Goal: Task Accomplishment & Management: Use online tool/utility

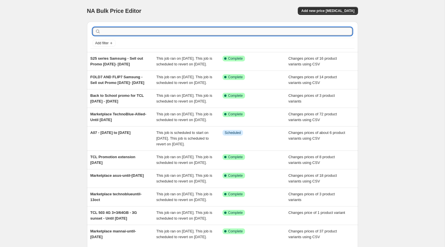
click at [127, 29] on input "text" at bounding box center [227, 31] width 250 height 8
paste input "Aging Clearing"
type input "Aging Clearing"
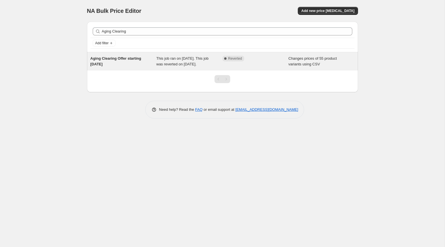
click at [133, 58] on span "Aging Clearing Offer starting [DATE]" at bounding box center [115, 61] width 51 height 10
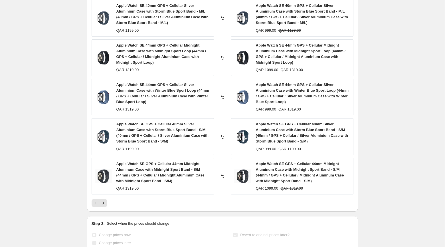
scroll to position [272, 0]
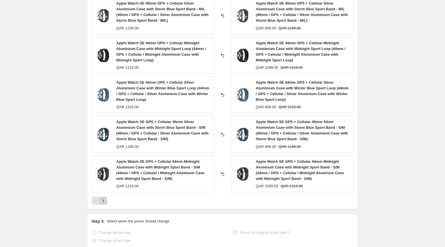
click at [104, 203] on icon "Next" at bounding box center [103, 201] width 6 height 6
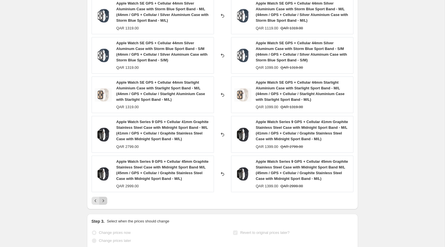
click at [105, 203] on icon "Next" at bounding box center [103, 201] width 6 height 6
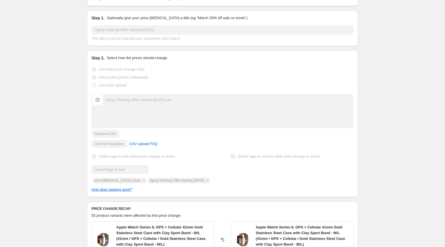
scroll to position [0, 0]
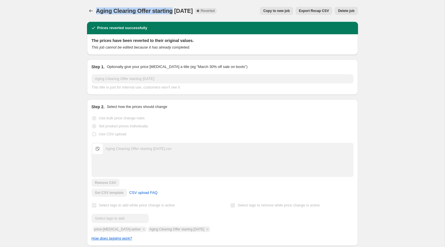
drag, startPoint x: 96, startPoint y: 11, endPoint x: 176, endPoint y: 11, distance: 79.3
click at [176, 11] on span "Aging Clearing Offer starting [DATE]" at bounding box center [144, 11] width 97 height 6
click at [323, 10] on span "Export Recap CSV" at bounding box center [314, 11] width 30 height 5
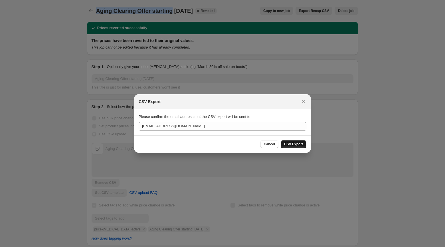
click at [288, 144] on span "CSV Export" at bounding box center [293, 144] width 19 height 5
